Goal: Task Accomplishment & Management: Manage account settings

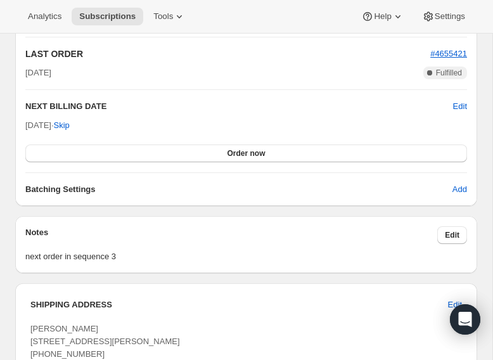
scroll to position [1211, 0]
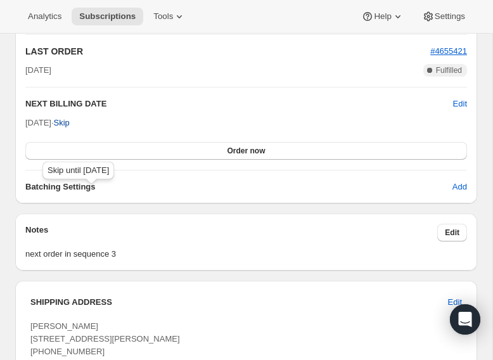
click at [70, 129] on span "Skip" at bounding box center [62, 123] width 16 height 13
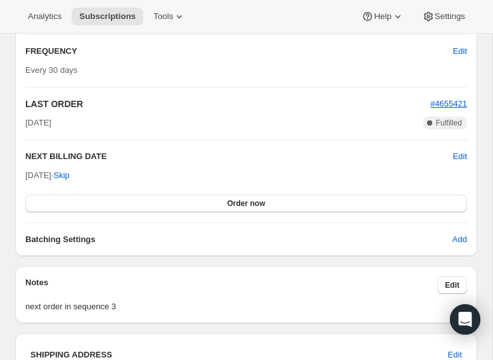
scroll to position [1220, 0]
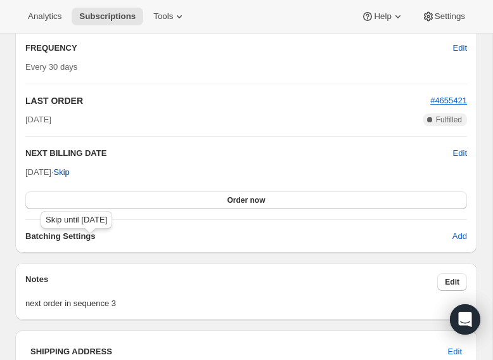
click at [70, 179] on span "Skip" at bounding box center [62, 172] width 16 height 13
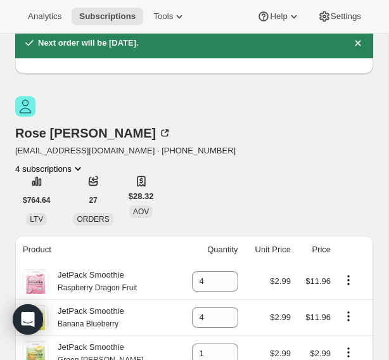
scroll to position [0, 0]
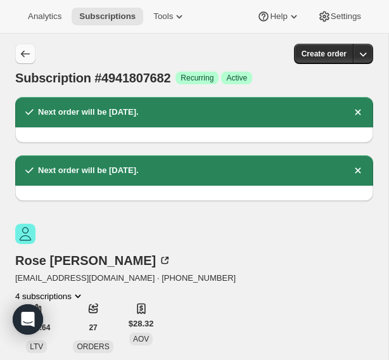
click at [24, 54] on icon "Subscriptions" at bounding box center [25, 54] width 13 height 13
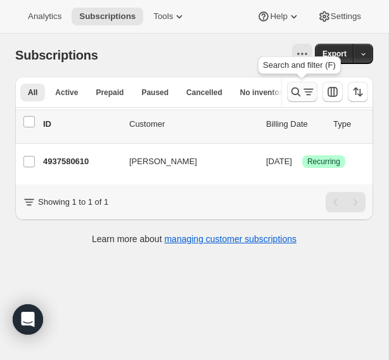
click at [295, 94] on icon "Search and filter results" at bounding box center [296, 92] width 13 height 13
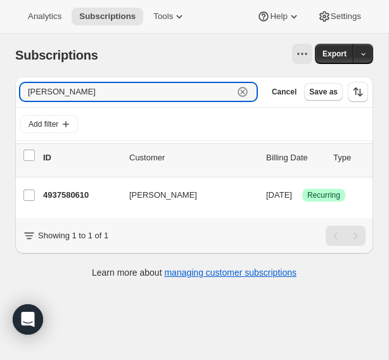
click at [247, 95] on icon "button" at bounding box center [242, 92] width 13 height 13
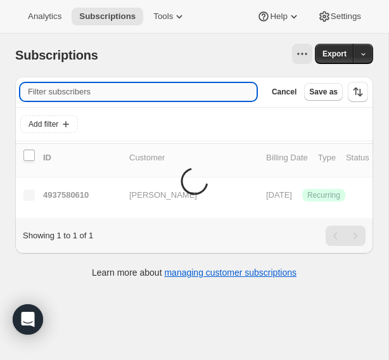
paste input "[PERSON_NAME]"
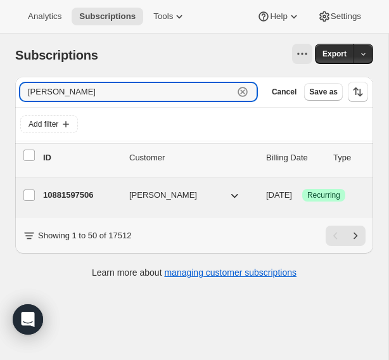
type input "[PERSON_NAME]"
click at [112, 196] on p "10881597506" at bounding box center [81, 195] width 76 height 13
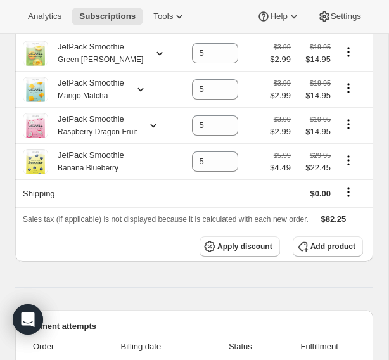
scroll to position [276, 0]
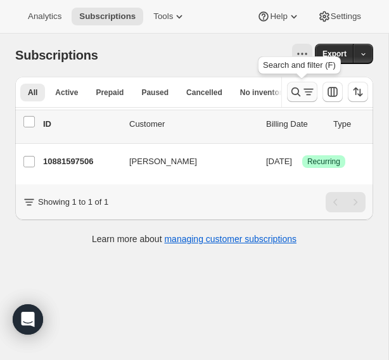
click at [297, 90] on icon "Search and filter results" at bounding box center [296, 92] width 13 height 13
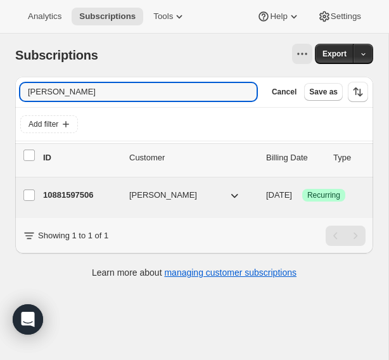
click at [65, 202] on div "10881597506 [PERSON_NAME] [DATE] Success Recurring Success Active 5 items $82.25" at bounding box center [314, 195] width 543 height 20
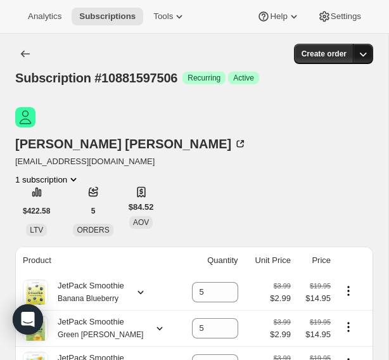
click at [364, 53] on icon "button" at bounding box center [363, 54] width 13 height 13
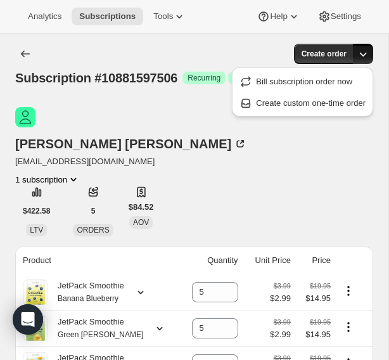
click at [364, 53] on icon "button" at bounding box center [363, 54] width 13 height 13
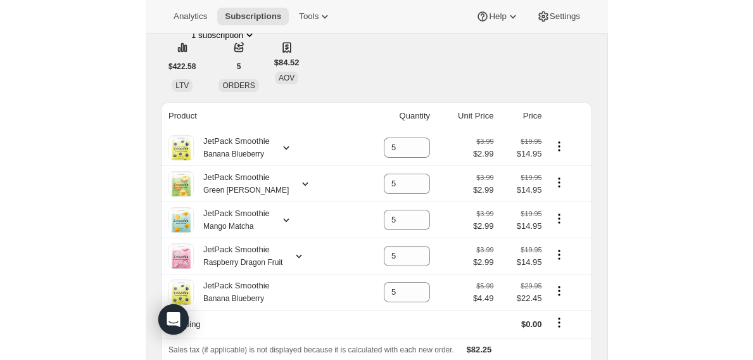
scroll to position [127, 0]
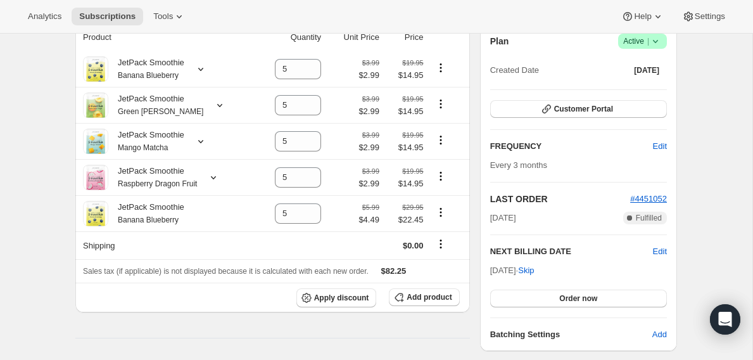
click at [492, 46] on icon at bounding box center [655, 41] width 13 height 13
click at [492, 85] on span "Cancel subscription" at bounding box center [639, 88] width 72 height 10
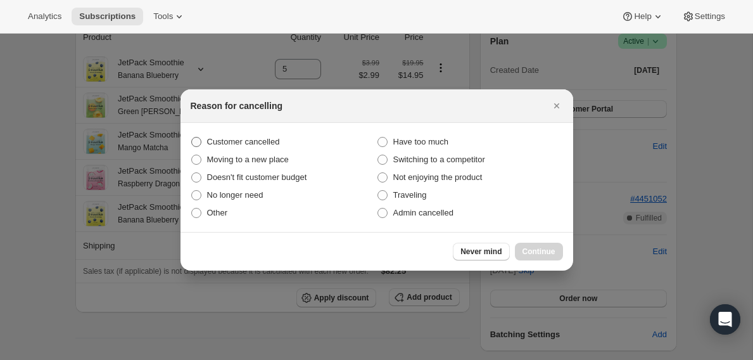
click at [262, 143] on span "Customer cancelled" at bounding box center [243, 142] width 73 height 10
click at [192, 137] on input "Customer cancelled" at bounding box center [191, 137] width 1 height 1
radio input "true"
click at [492, 248] on span "Continue" at bounding box center [539, 251] width 33 height 10
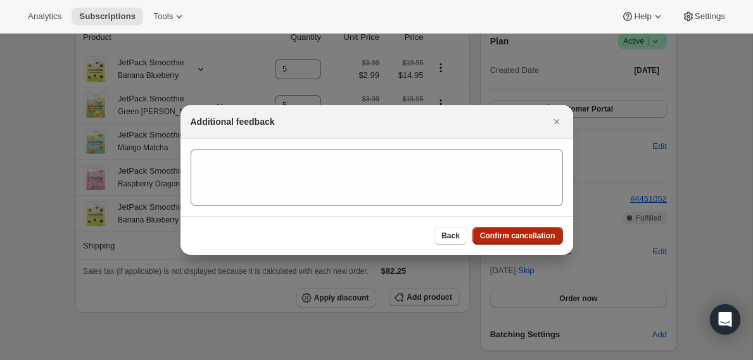
click at [492, 241] on button "Confirm cancellation" at bounding box center [518, 236] width 91 height 18
